Goal: Use online tool/utility: Utilize a website feature to perform a specific function

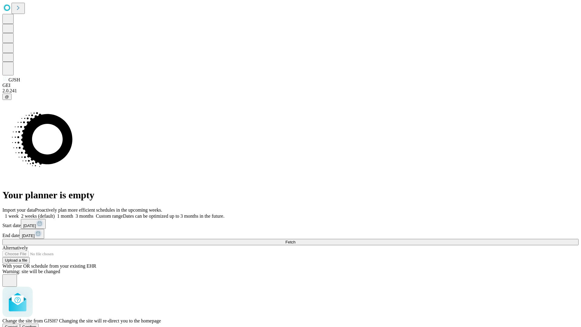
click at [37, 324] on span "Confirm" at bounding box center [29, 326] width 14 height 5
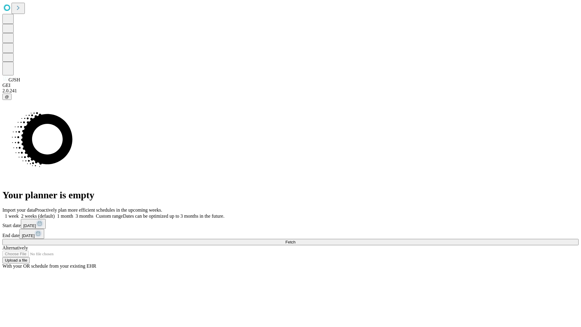
click at [55, 213] on label "2 weeks (default)" at bounding box center [37, 215] width 36 height 5
click at [295, 240] on span "Fetch" at bounding box center [290, 242] width 10 height 5
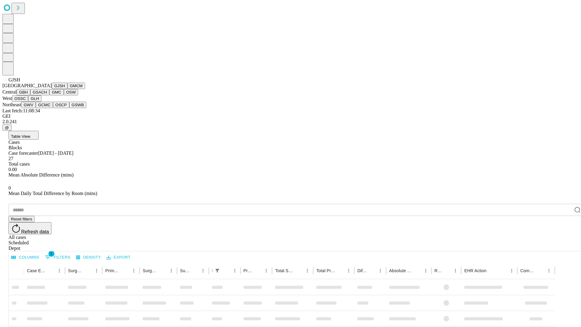
click at [67, 89] on button "GMCM" at bounding box center [76, 86] width 18 height 6
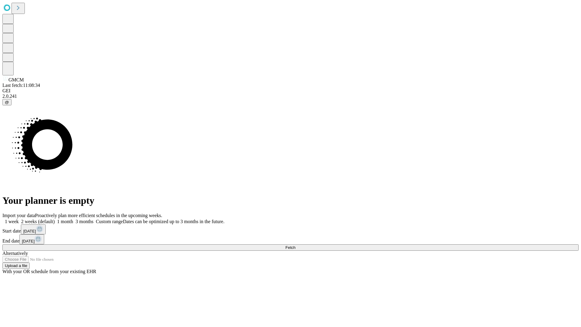
click at [55, 219] on label "2 weeks (default)" at bounding box center [37, 221] width 36 height 5
click at [295, 245] on span "Fetch" at bounding box center [290, 247] width 10 height 5
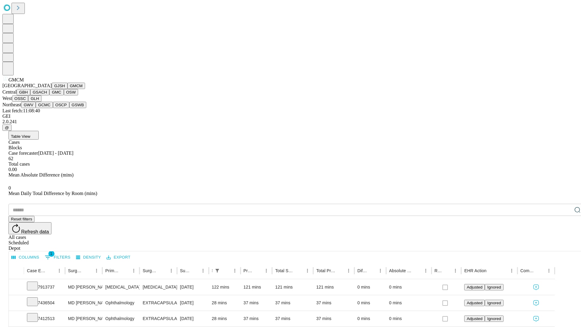
click at [30, 95] on button "GBH" at bounding box center [24, 92] width 14 height 6
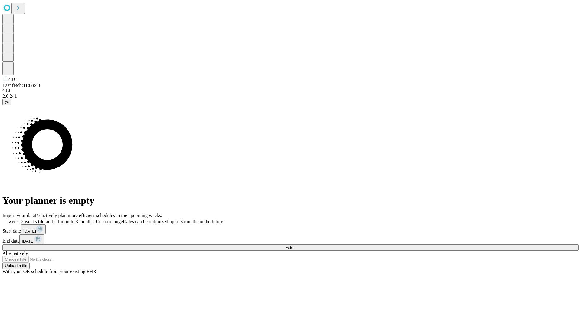
click at [55, 219] on label "2 weeks (default)" at bounding box center [37, 221] width 36 height 5
click at [295, 245] on span "Fetch" at bounding box center [290, 247] width 10 height 5
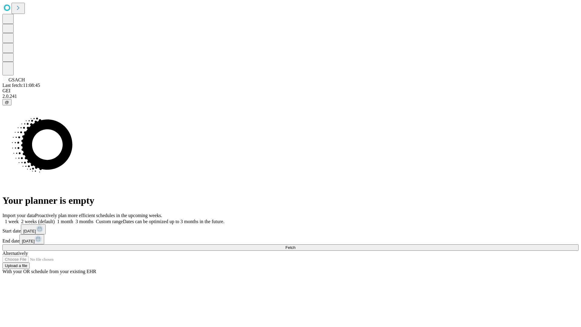
click at [295, 245] on span "Fetch" at bounding box center [290, 247] width 10 height 5
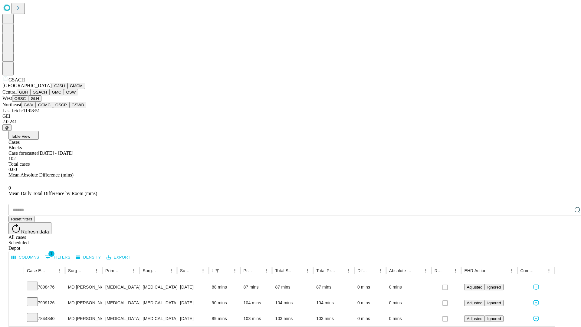
click at [49, 95] on button "GMC" at bounding box center [56, 92] width 14 height 6
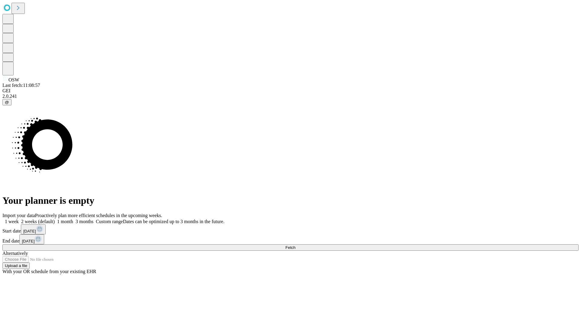
click at [55, 219] on label "2 weeks (default)" at bounding box center [37, 221] width 36 height 5
click at [295, 245] on span "Fetch" at bounding box center [290, 247] width 10 height 5
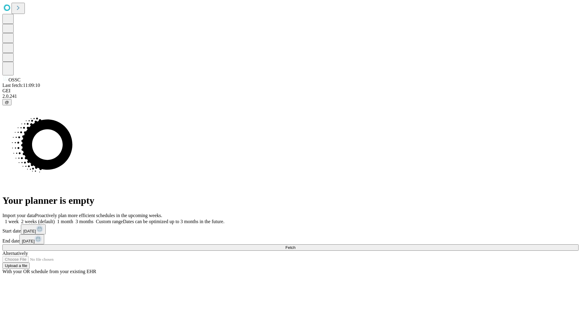
click at [55, 219] on label "2 weeks (default)" at bounding box center [37, 221] width 36 height 5
click at [295, 245] on span "Fetch" at bounding box center [290, 247] width 10 height 5
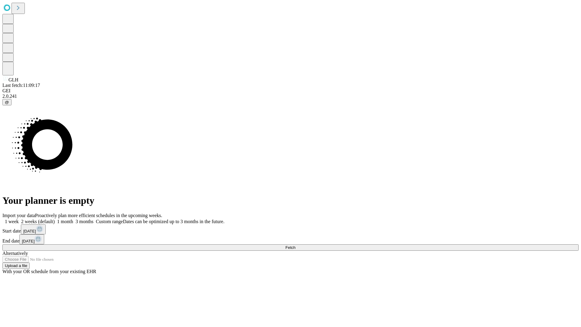
click at [55, 219] on label "2 weeks (default)" at bounding box center [37, 221] width 36 height 5
click at [295, 245] on span "Fetch" at bounding box center [290, 247] width 10 height 5
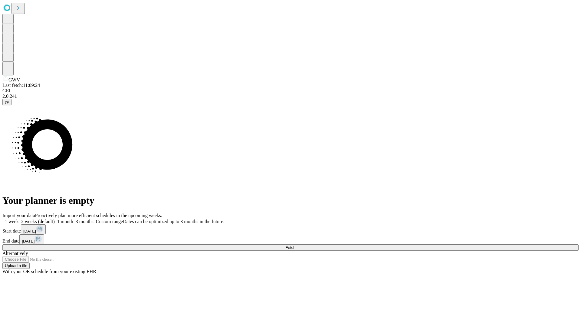
click at [55, 219] on label "2 weeks (default)" at bounding box center [37, 221] width 36 height 5
click at [295, 245] on span "Fetch" at bounding box center [290, 247] width 10 height 5
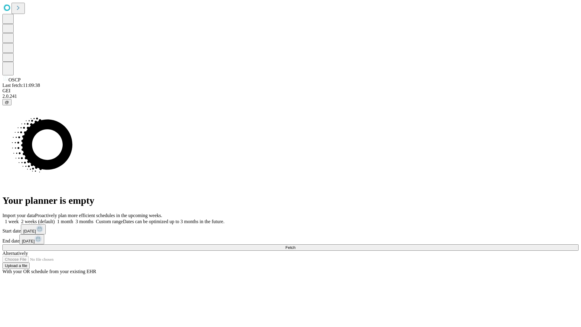
click at [55, 219] on label "2 weeks (default)" at bounding box center [37, 221] width 36 height 5
click at [295, 245] on span "Fetch" at bounding box center [290, 247] width 10 height 5
